Goal: Task Accomplishment & Management: Manage account settings

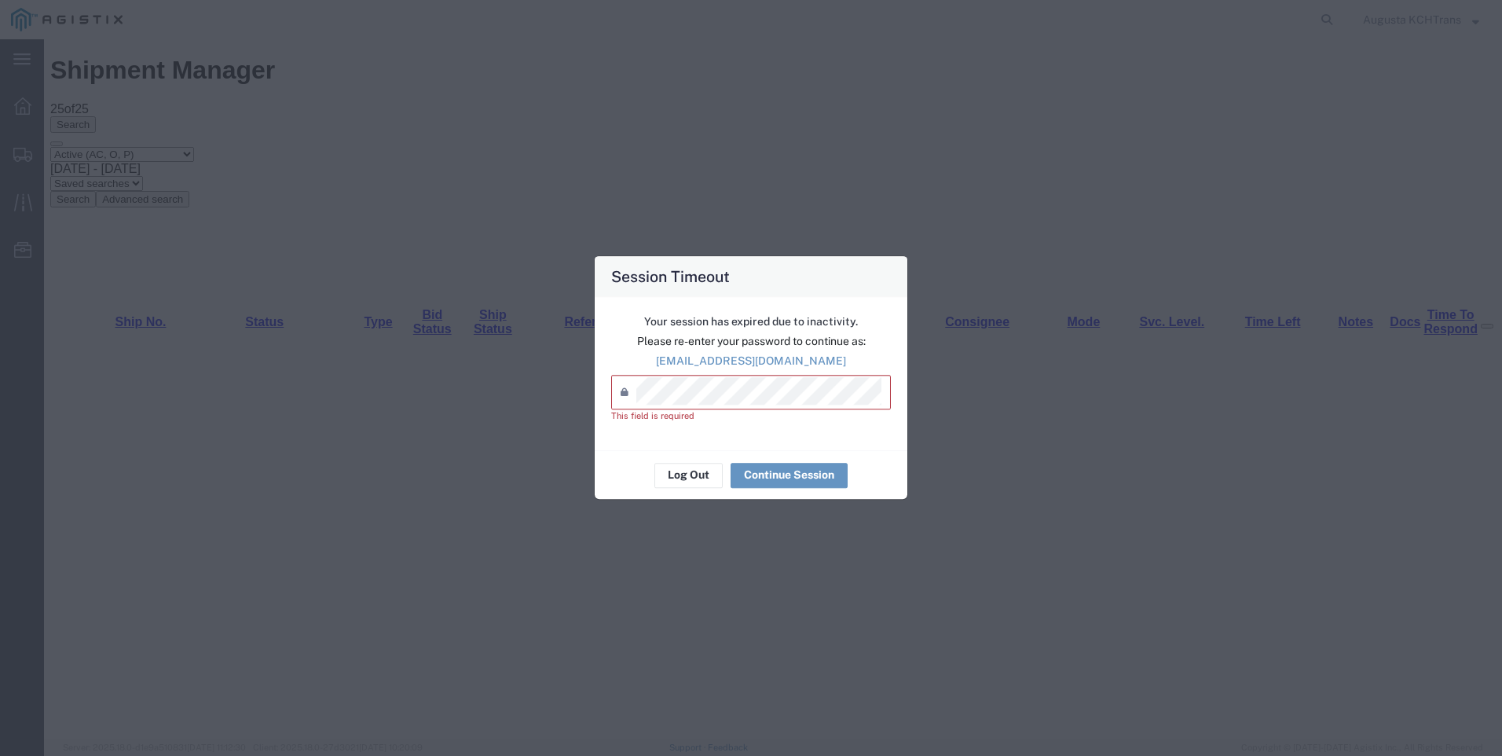
click at [737, 409] on div "Password *" at bounding box center [751, 393] width 280 height 35
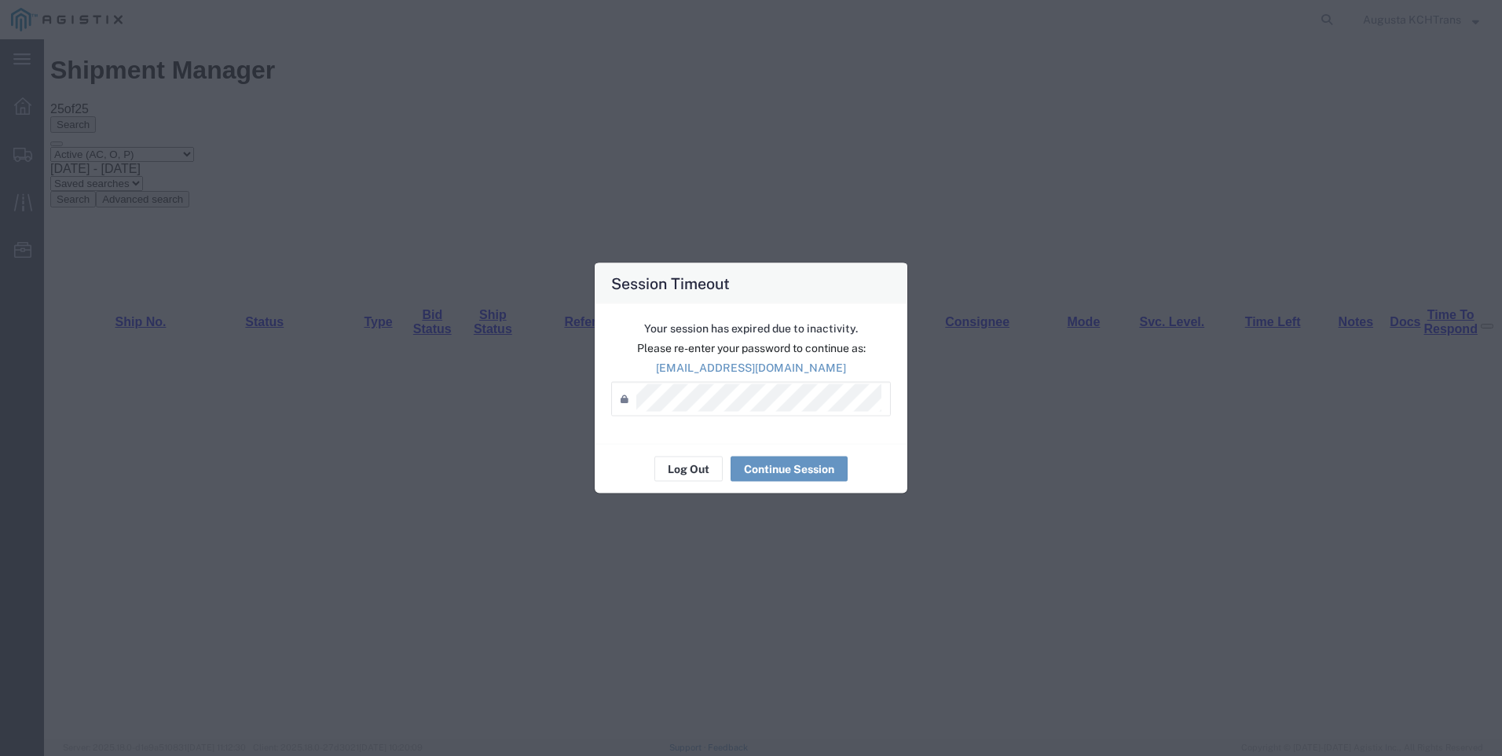
click at [768, 453] on div "Log Out Continue Session" at bounding box center [751, 469] width 313 height 50
click at [775, 470] on button "Continue Session" at bounding box center [789, 469] width 117 height 25
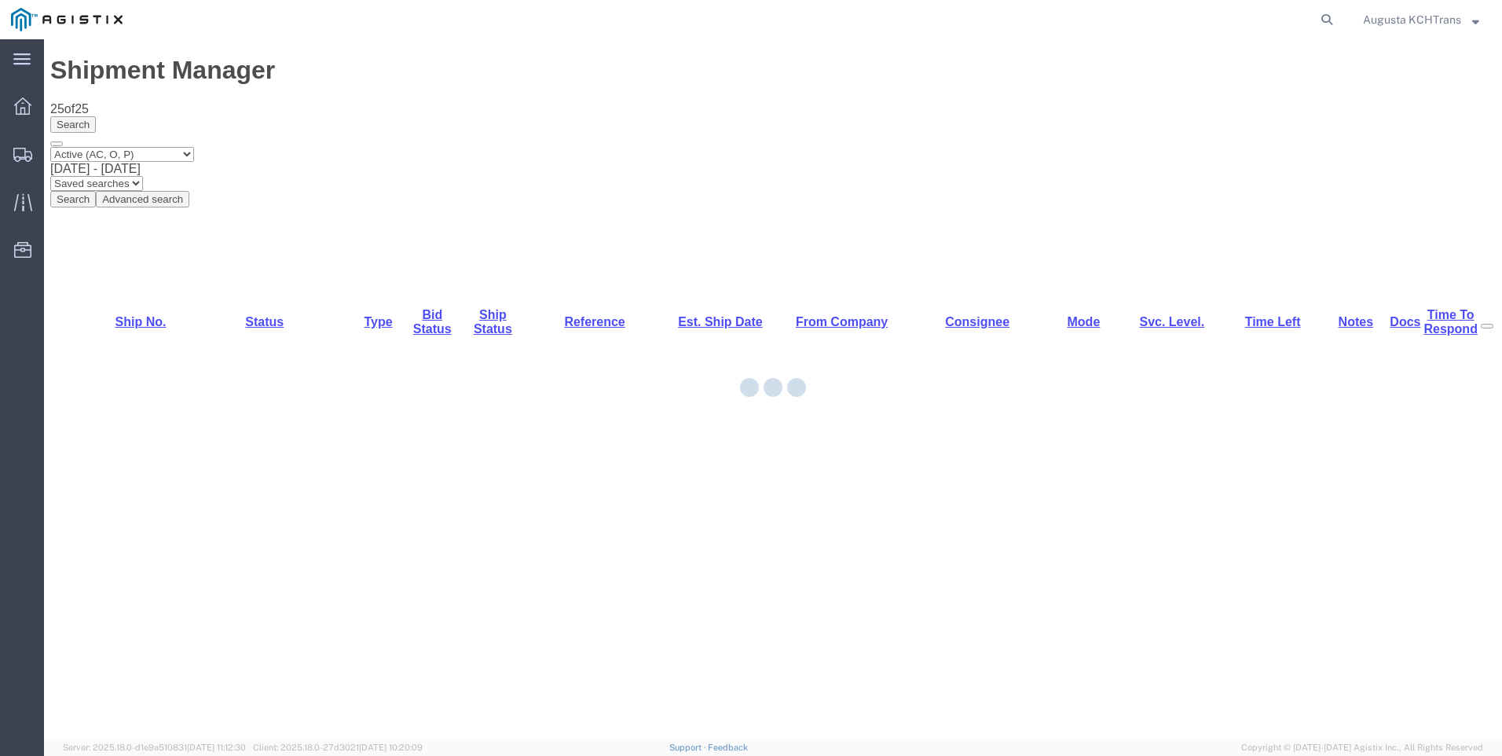
click at [438, 527] on div at bounding box center [773, 389] width 1458 height 700
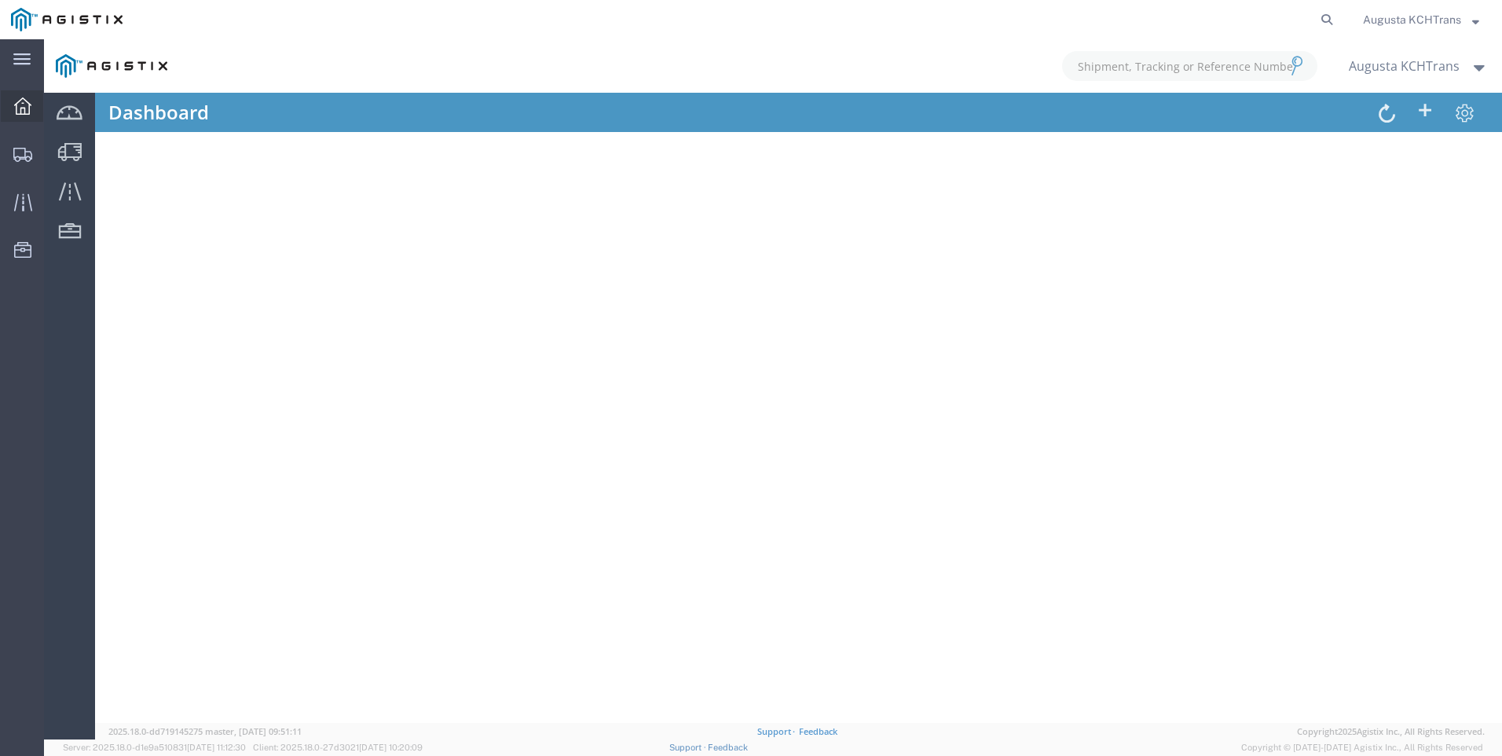
click at [26, 108] on icon at bounding box center [22, 105] width 17 height 17
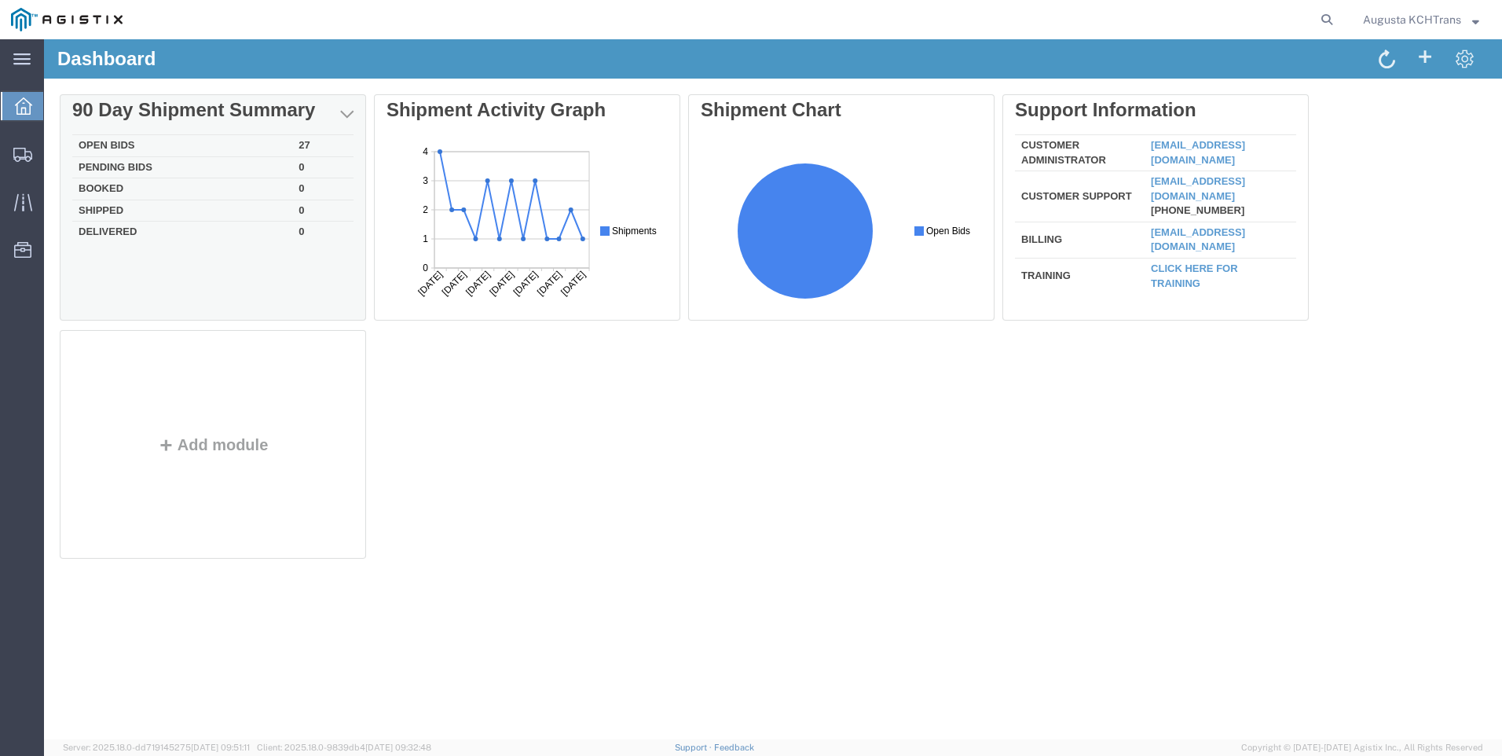
click at [108, 148] on td "Open Bids" at bounding box center [182, 146] width 220 height 22
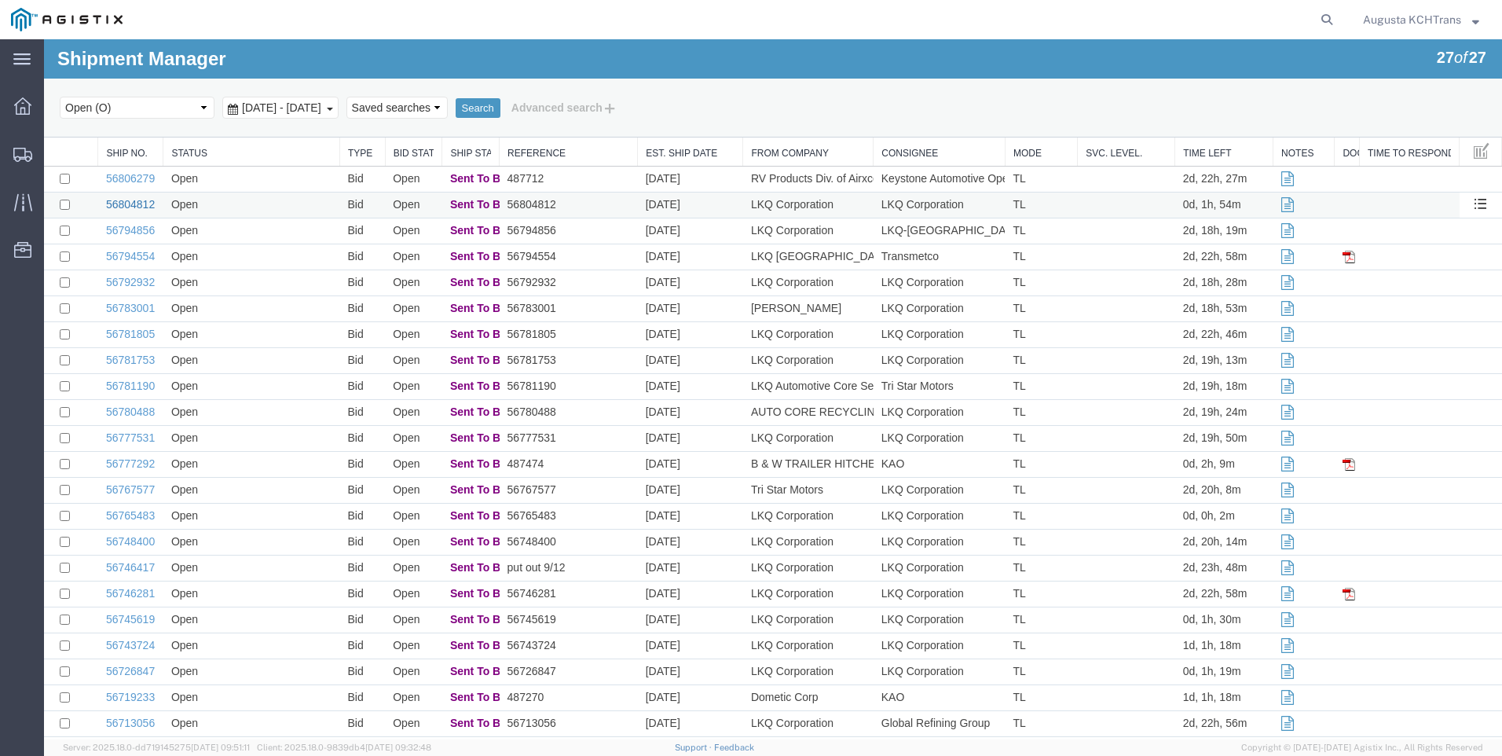
click at [147, 209] on link "56804812" at bounding box center [130, 204] width 49 height 13
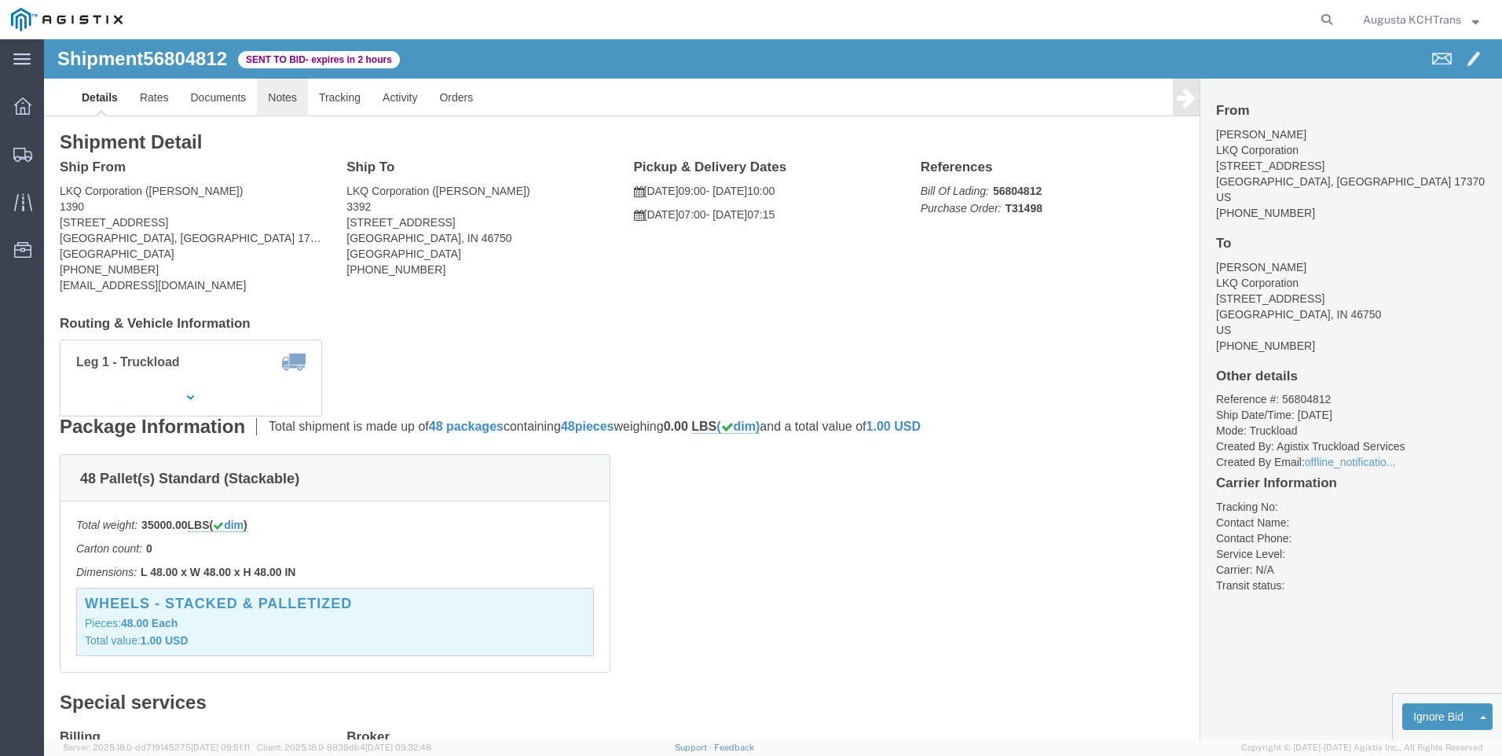
click link "Notes"
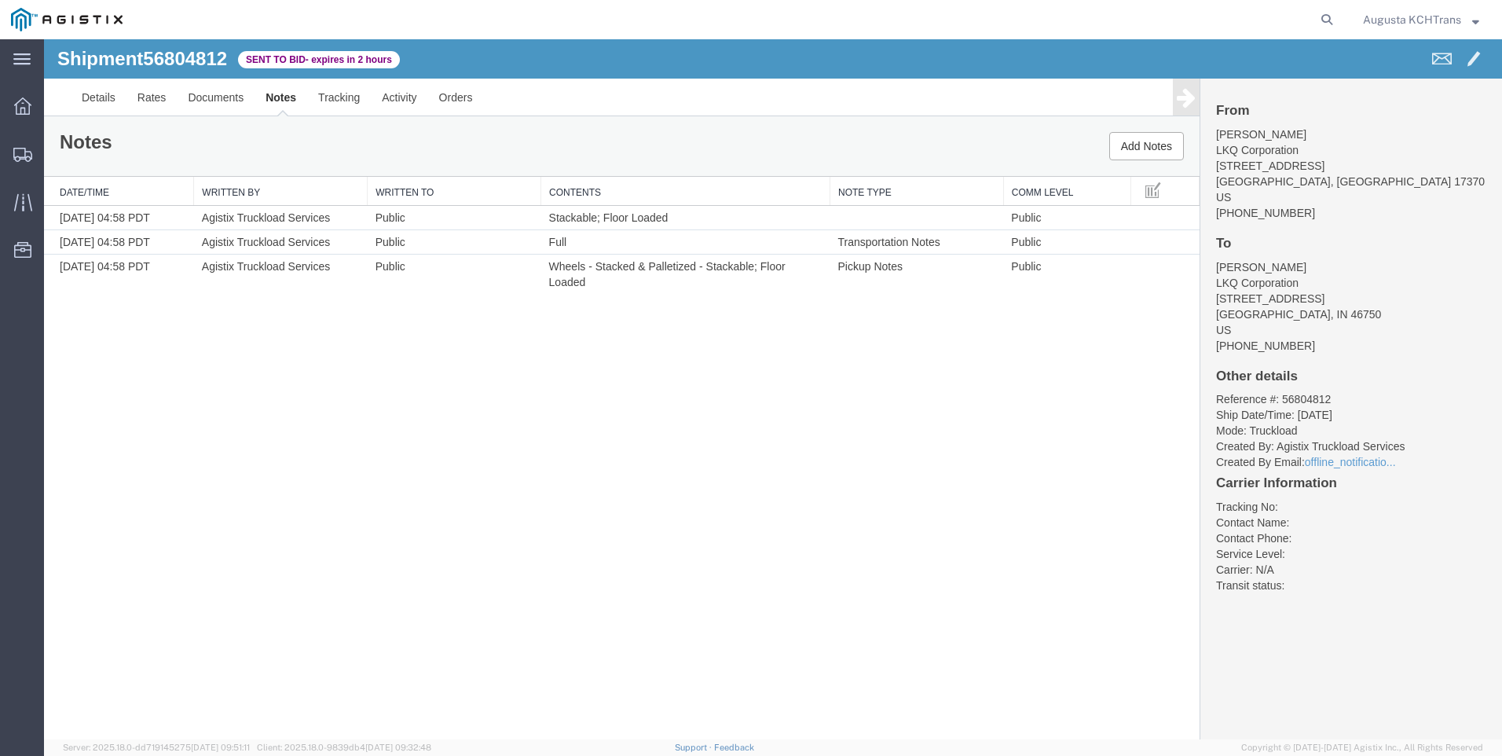
click at [278, 103] on link "Notes" at bounding box center [281, 98] width 53 height 38
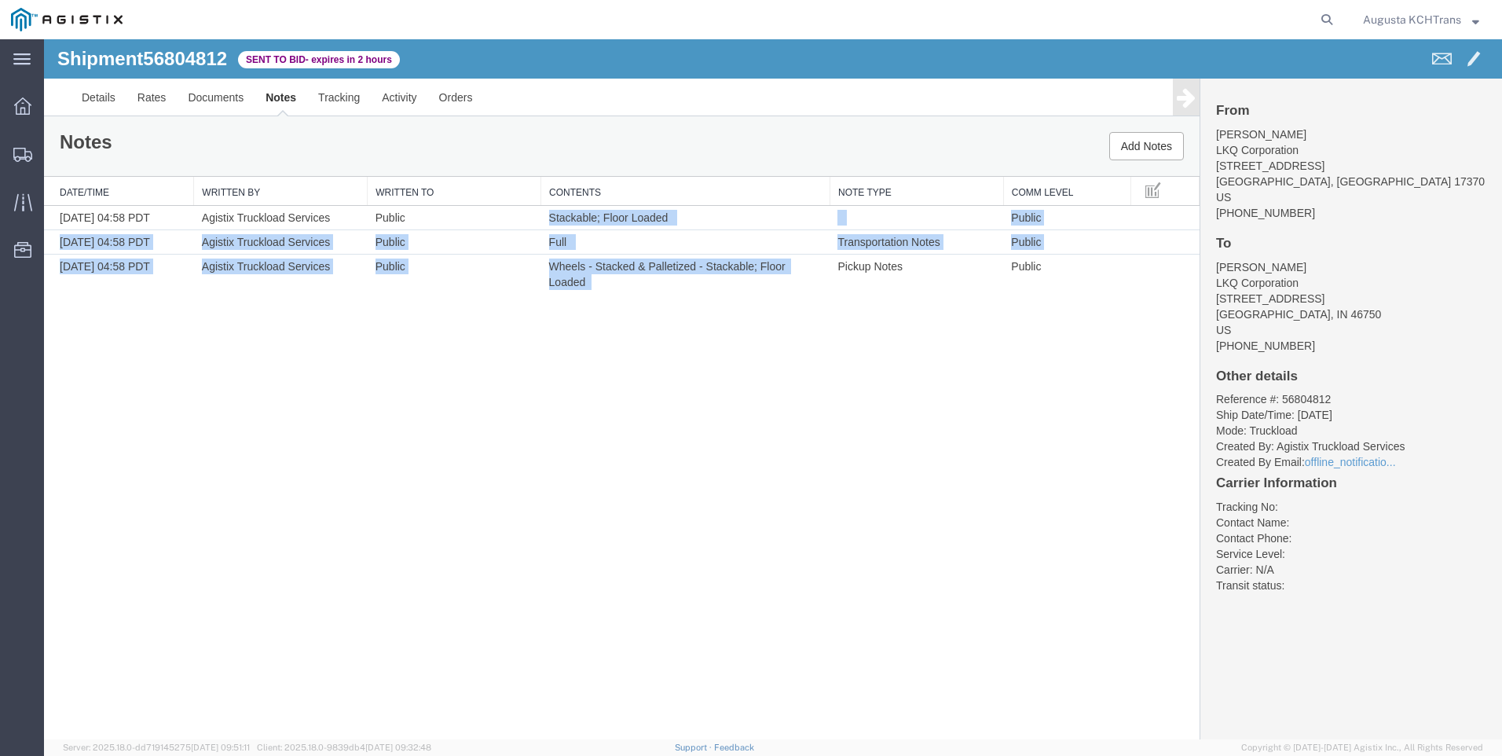
drag, startPoint x: 622, startPoint y: 293, endPoint x: 530, endPoint y: 184, distance: 142.8
click at [534, 190] on table "Date/Time Written By Written To Contents Note Type Comm Level [DATE] 04:58 PDT …" at bounding box center [622, 235] width 1156 height 117
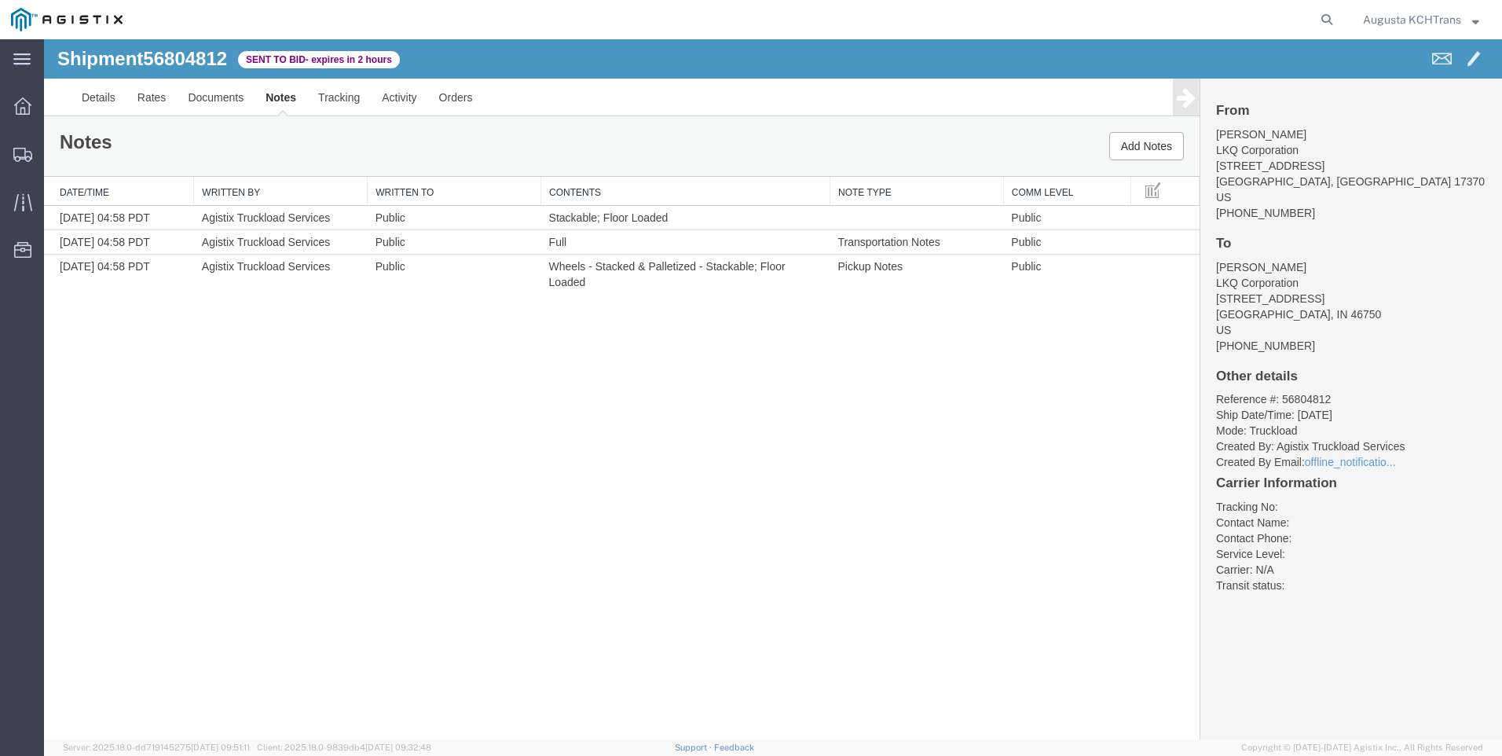
drag, startPoint x: 530, startPoint y: 184, endPoint x: 578, endPoint y: 573, distance: 391.9
click at [578, 573] on div "Shipment 56804812 3 of 3 Sent to Bid - expires in 2 hours Details Rates Documen…" at bounding box center [773, 389] width 1458 height 700
click at [104, 101] on link "Details" at bounding box center [99, 98] width 56 height 38
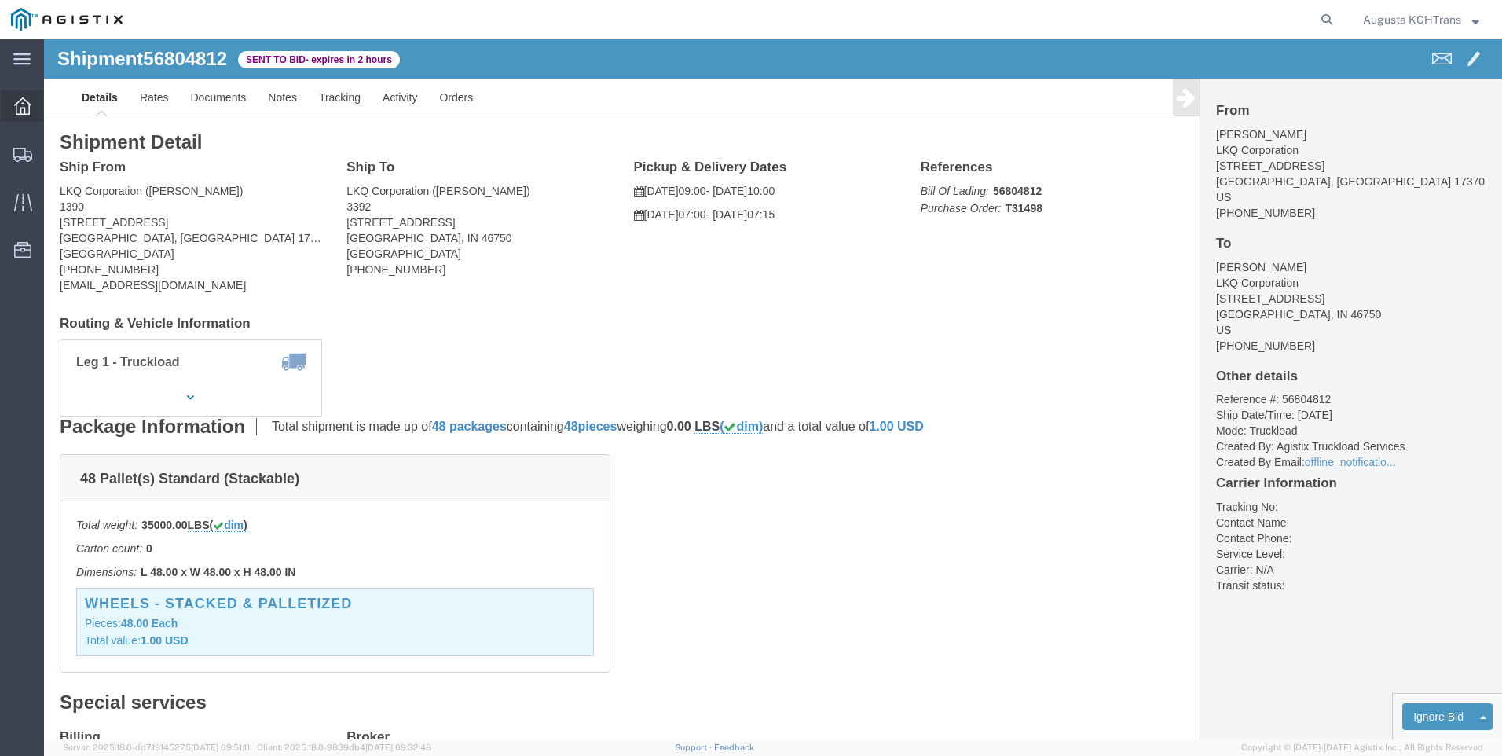
click at [17, 106] on icon at bounding box center [22, 105] width 17 height 17
